Goal: Task Accomplishment & Management: Manage account settings

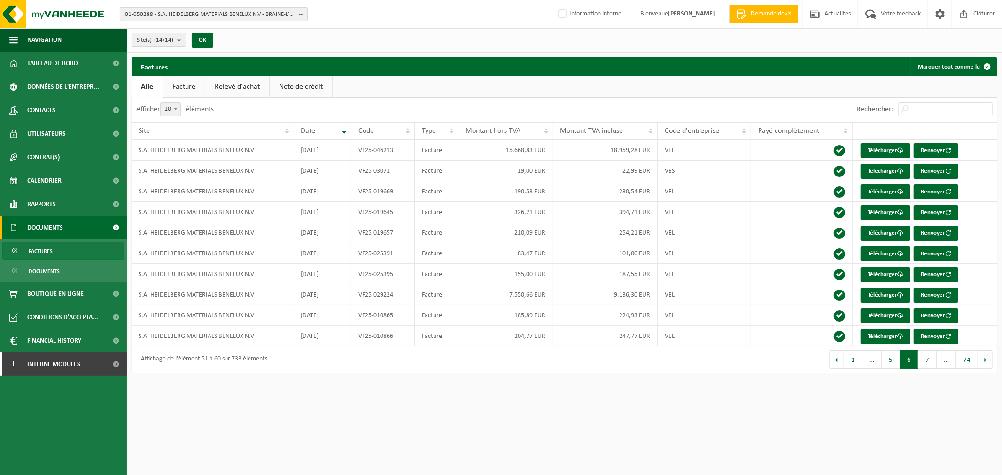
click at [208, 11] on span "01-050288 - S.A. HEIDELBERG MATERIALS BENELUX N.V - BRAINE-L'ALLEUD" at bounding box center [210, 15] width 170 height 14
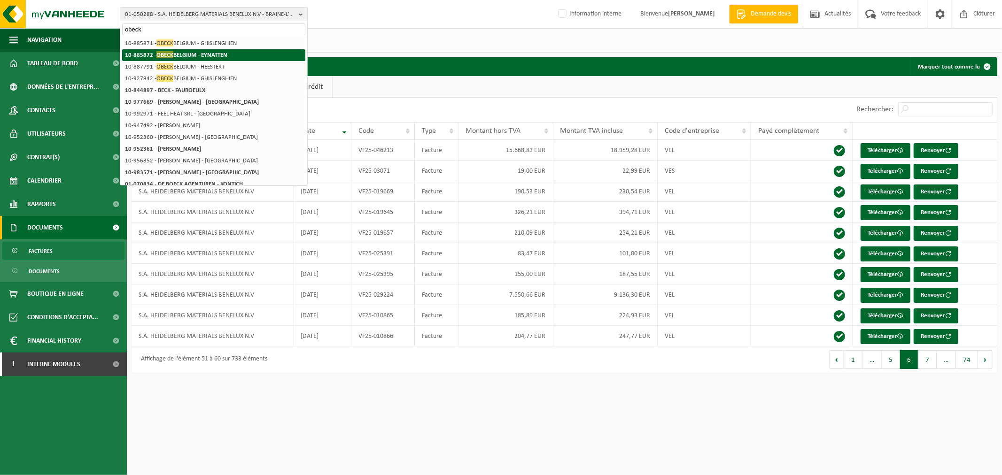
type input "obeck"
click at [205, 55] on strong "10-885872 - OBECK BELGIUM - EYNATTEN" at bounding box center [176, 54] width 102 height 7
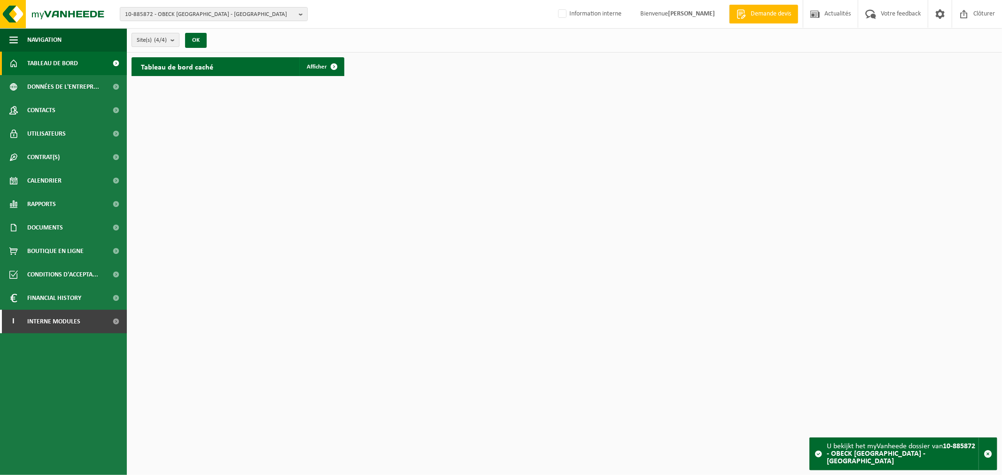
click at [165, 38] on count "(4/4)" at bounding box center [160, 40] width 13 height 6
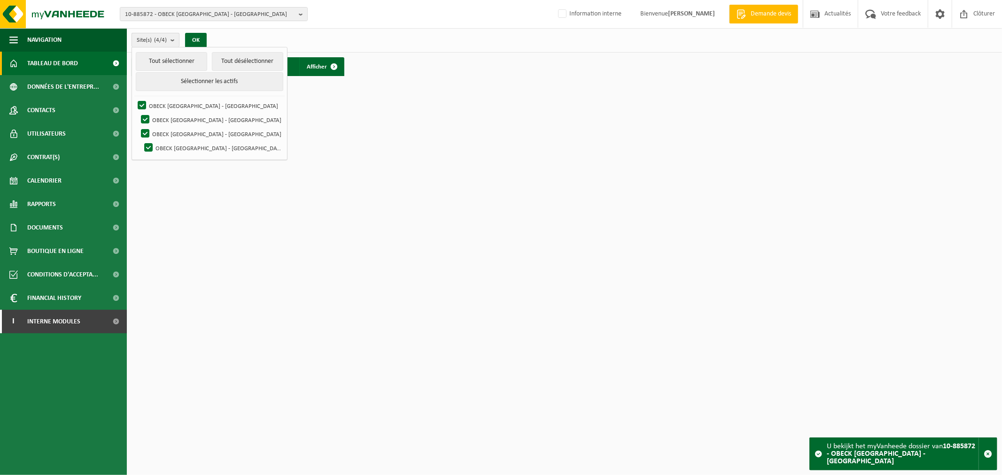
click at [165, 38] on count "(4/4)" at bounding box center [160, 40] width 13 height 6
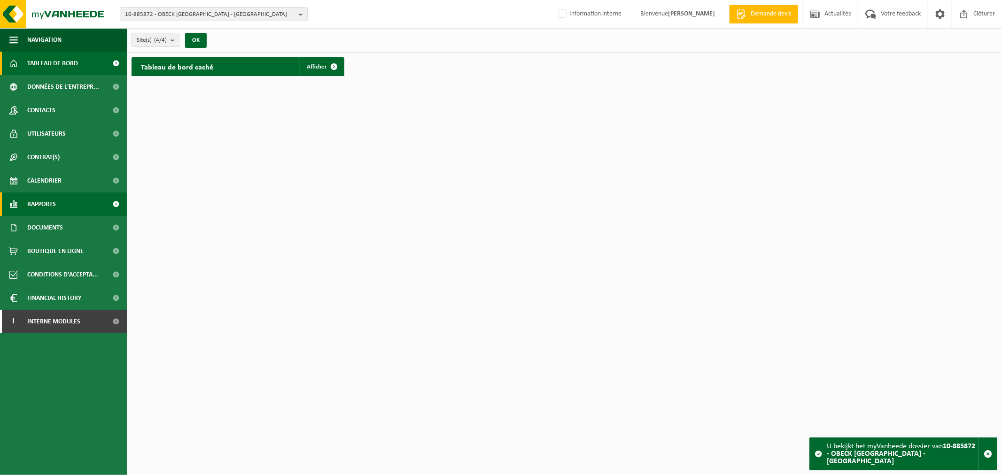
click at [80, 207] on link "Rapports" at bounding box center [63, 204] width 127 height 23
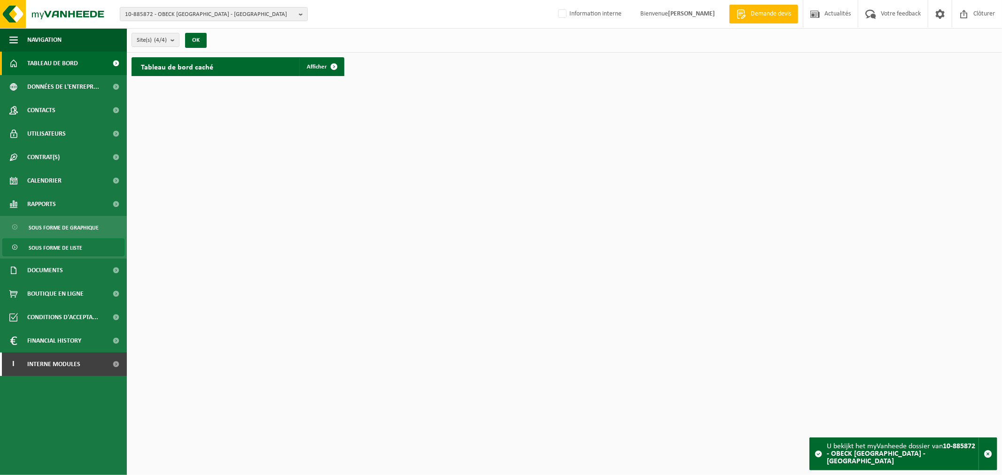
click at [56, 249] on span "Sous forme de liste" at bounding box center [56, 248] width 54 height 18
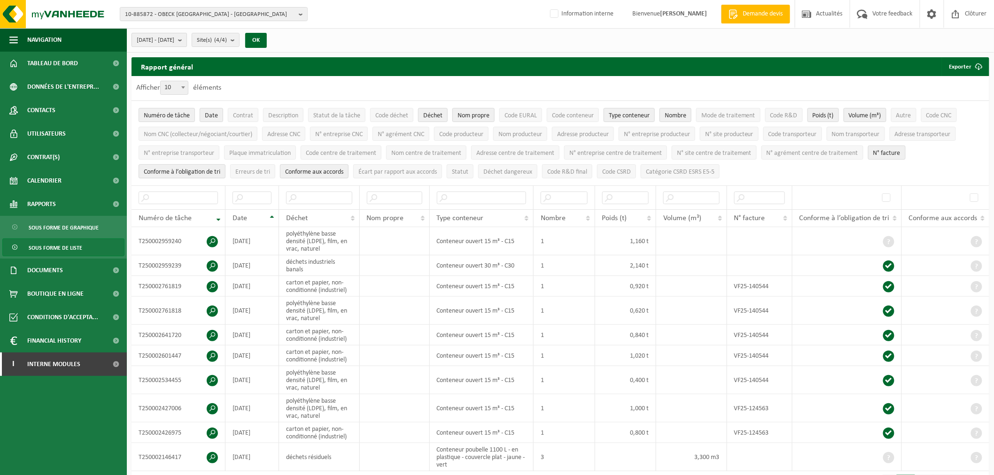
click at [186, 39] on b "submit" at bounding box center [182, 39] width 8 height 13
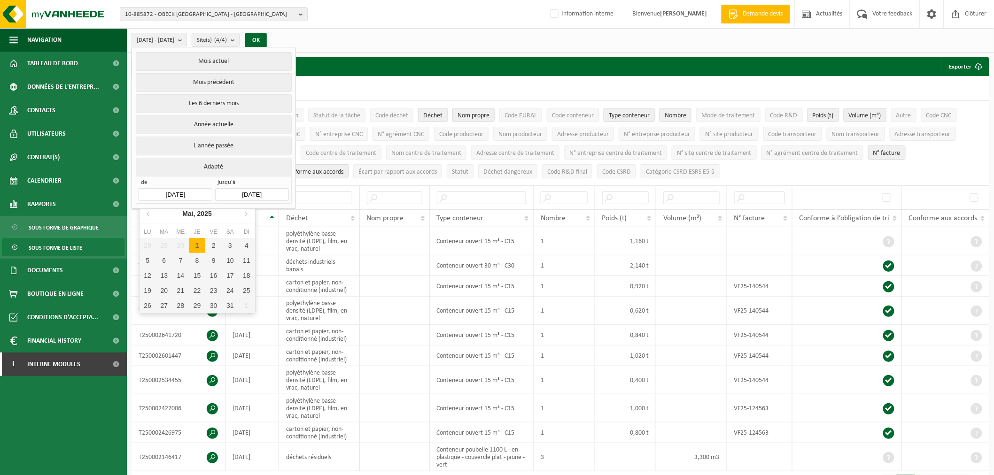
click at [191, 190] on input "2025-05-01" at bounding box center [175, 194] width 73 height 13
click at [156, 193] on input "2025-05-01" at bounding box center [175, 194] width 73 height 13
click at [165, 191] on input "2025-05-01" at bounding box center [175, 194] width 73 height 13
click at [149, 212] on icon at bounding box center [148, 213] width 15 height 15
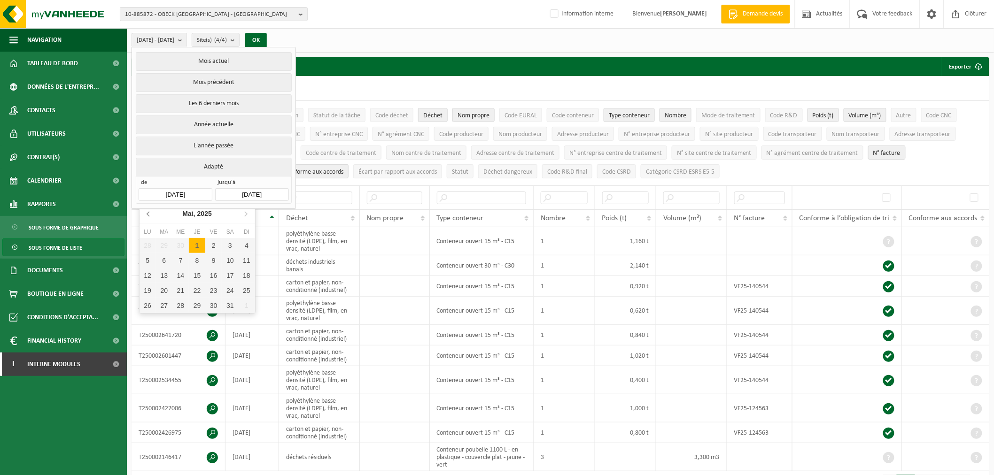
click at [149, 212] on icon at bounding box center [148, 213] width 15 height 15
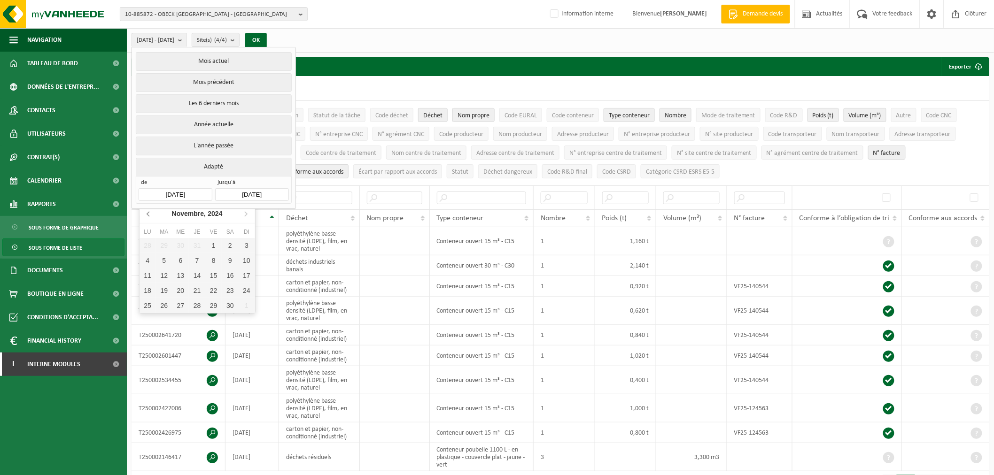
click at [149, 212] on icon at bounding box center [148, 213] width 15 height 15
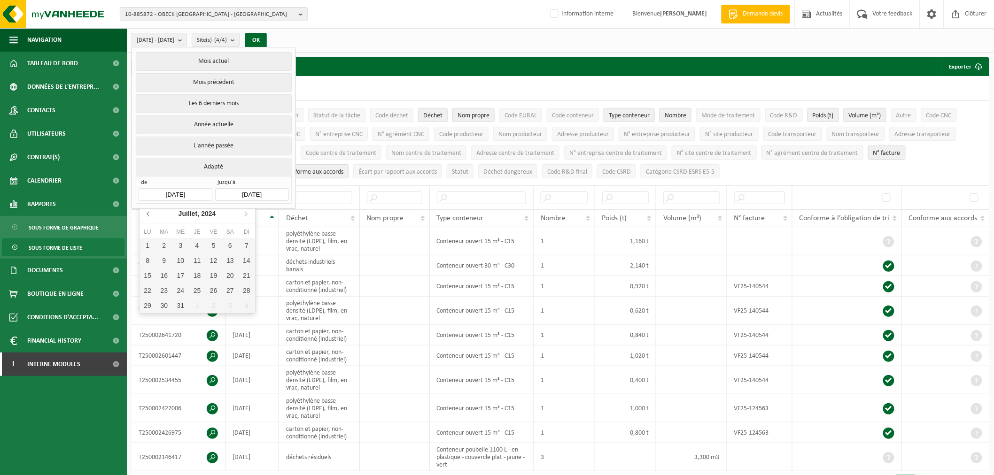
click at [149, 212] on icon at bounding box center [148, 213] width 15 height 15
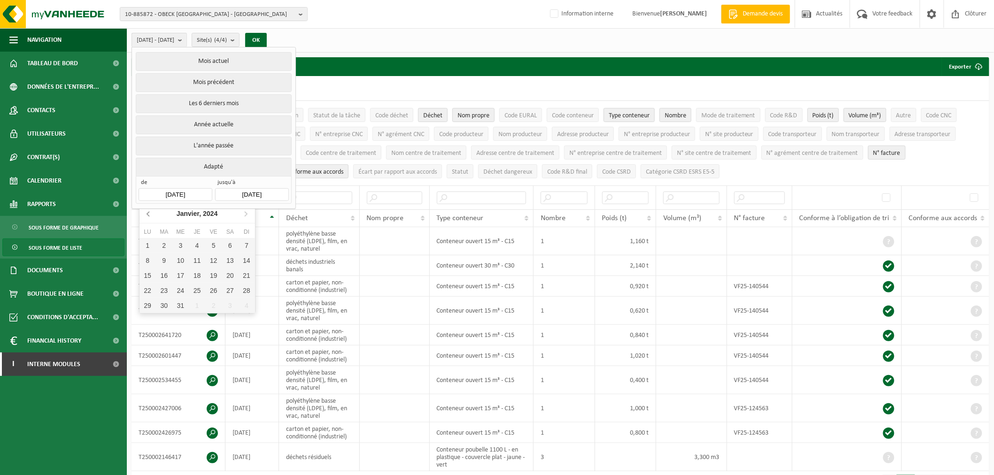
click at [149, 212] on icon at bounding box center [148, 213] width 15 height 15
click at [244, 215] on icon at bounding box center [245, 213] width 15 height 15
click at [148, 243] on div "1" at bounding box center [147, 245] width 16 height 15
type input "2024-01-01"
click at [249, 190] on input "2025-10-14" at bounding box center [251, 194] width 73 height 13
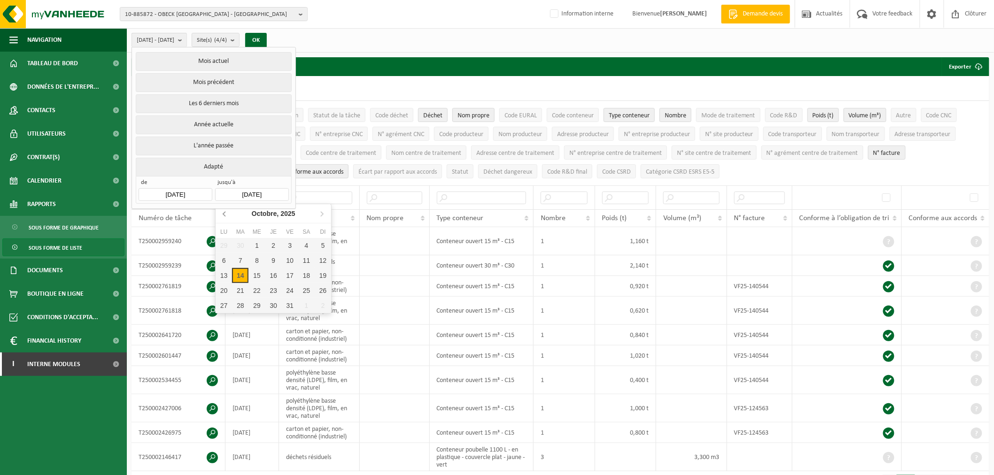
click at [228, 216] on icon at bounding box center [224, 213] width 15 height 15
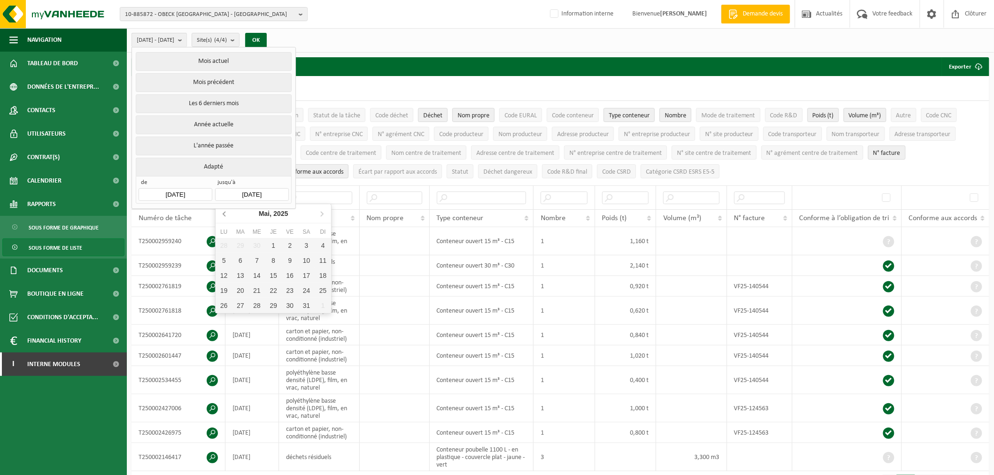
click at [228, 216] on icon at bounding box center [224, 213] width 15 height 15
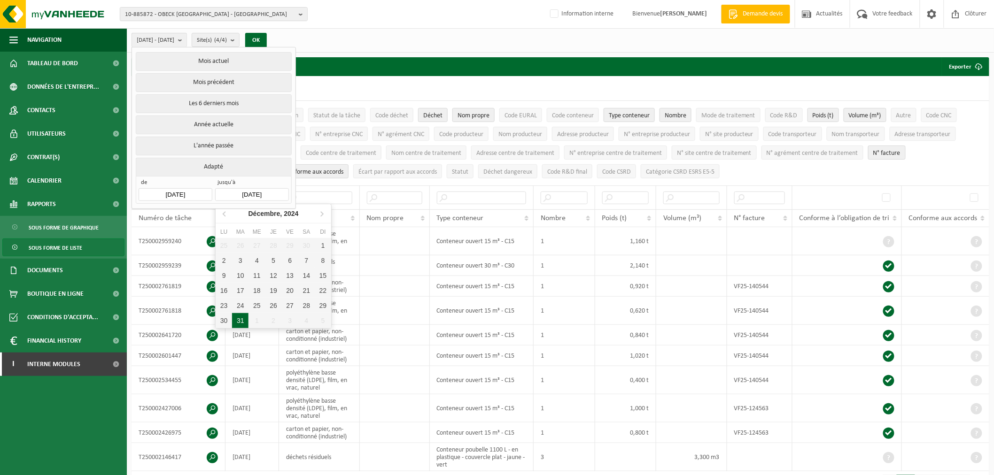
click at [245, 318] on div "31" at bounding box center [240, 320] width 16 height 15
type input "2024-12-31"
type input "2024-01-01"
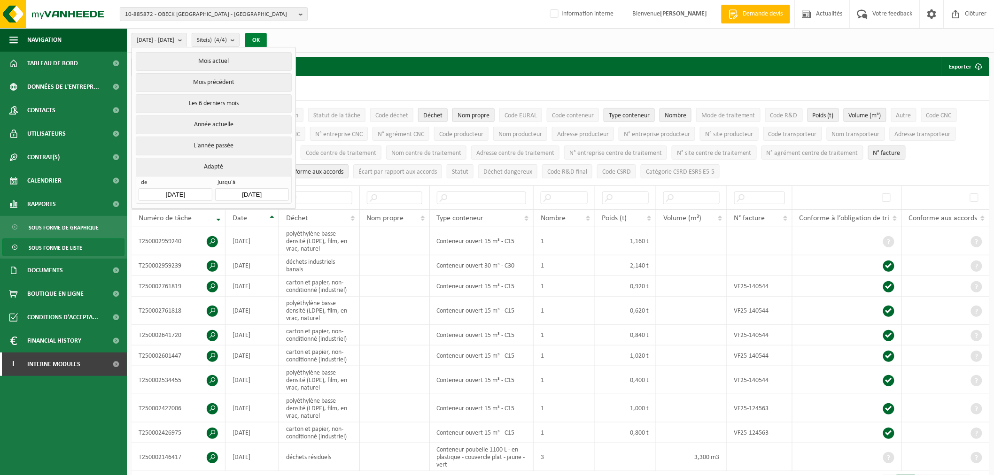
click at [267, 40] on button "OK" at bounding box center [256, 40] width 22 height 15
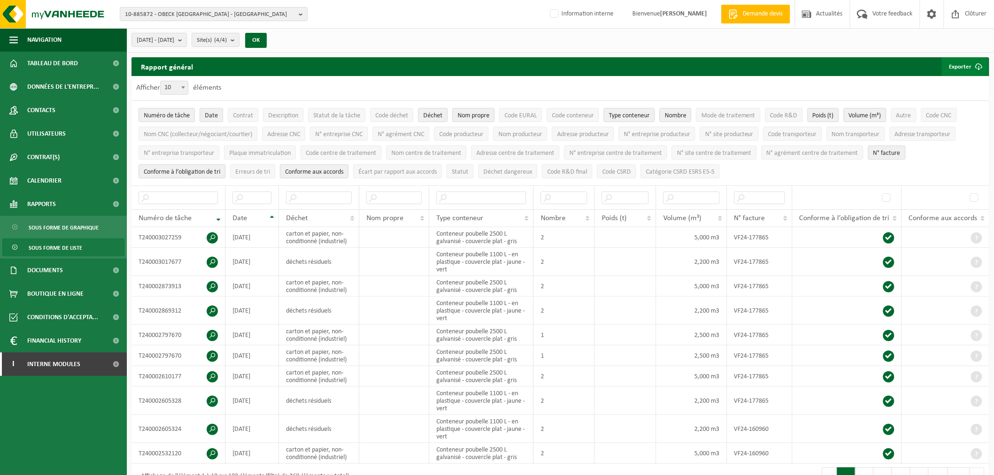
click at [980, 63] on span "submit" at bounding box center [978, 66] width 19 height 19
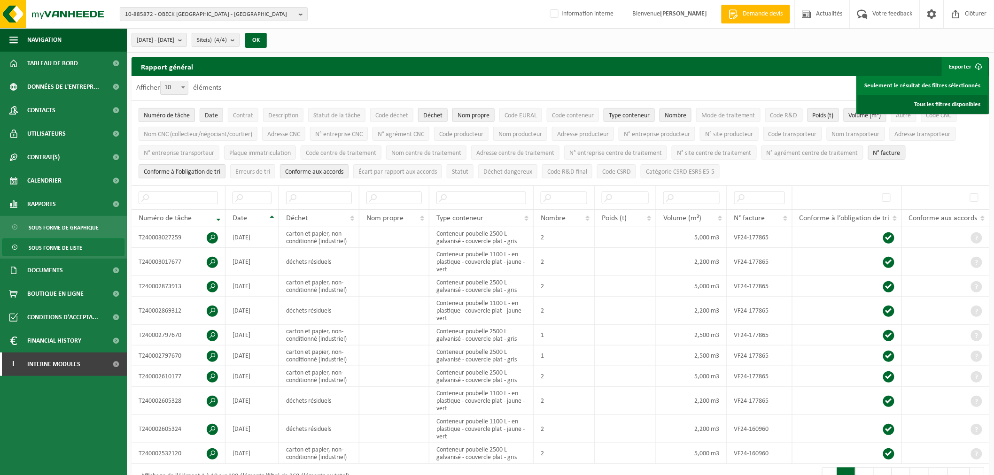
click at [949, 100] on link "Tous les filtres disponibles" at bounding box center [922, 104] width 130 height 19
click at [27, 114] on span "Contacts" at bounding box center [41, 110] width 28 height 23
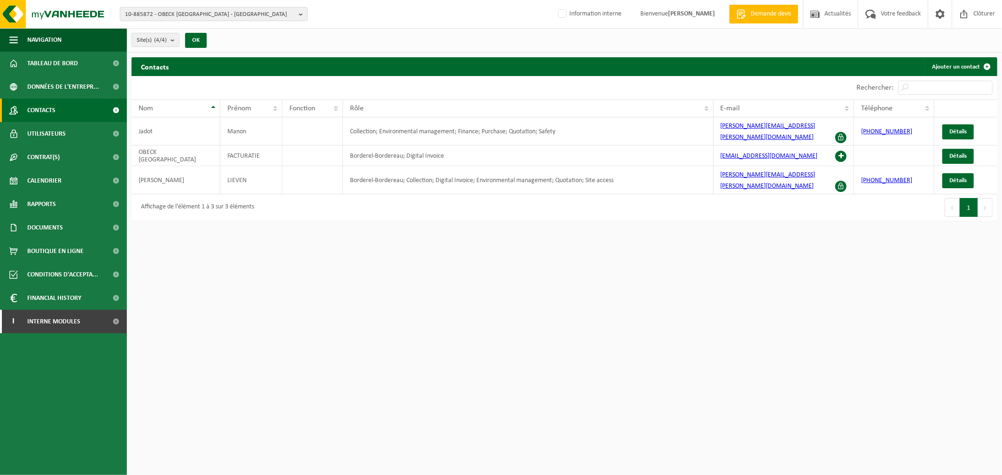
click at [49, 133] on span "Utilisateurs" at bounding box center [46, 133] width 39 height 23
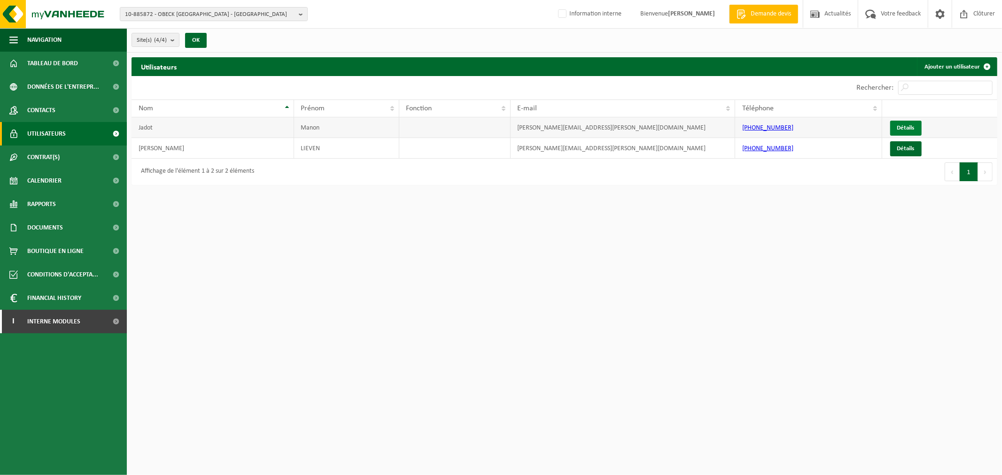
click at [917, 127] on link "Détails" at bounding box center [905, 128] width 31 height 15
